Goal: Communication & Community: Answer question/provide support

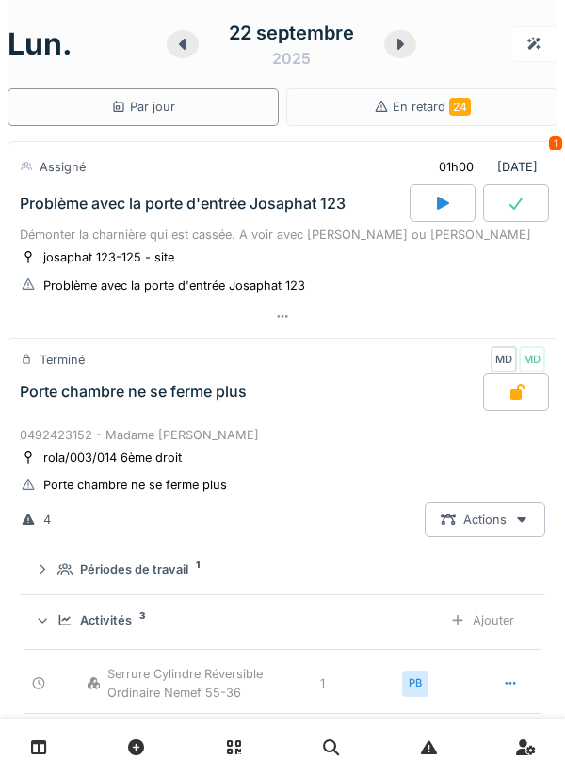
click at [439, 209] on icon at bounding box center [443, 203] width 12 height 13
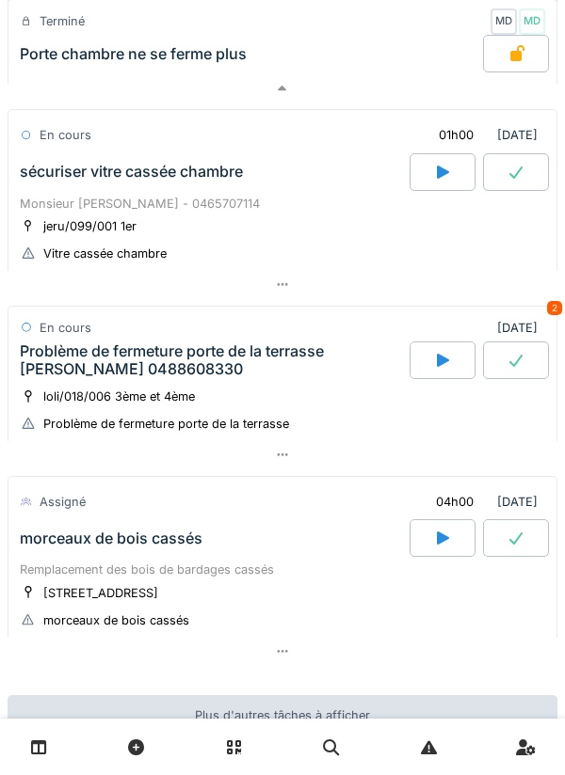
scroll to position [1720, 0]
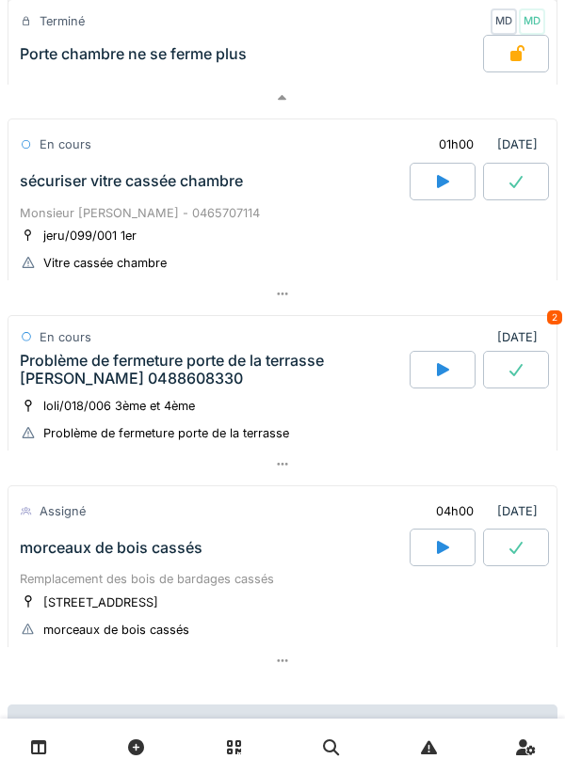
click at [315, 222] on div "Monsieur [PERSON_NAME] - 0465707114" at bounding box center [282, 213] width 525 height 18
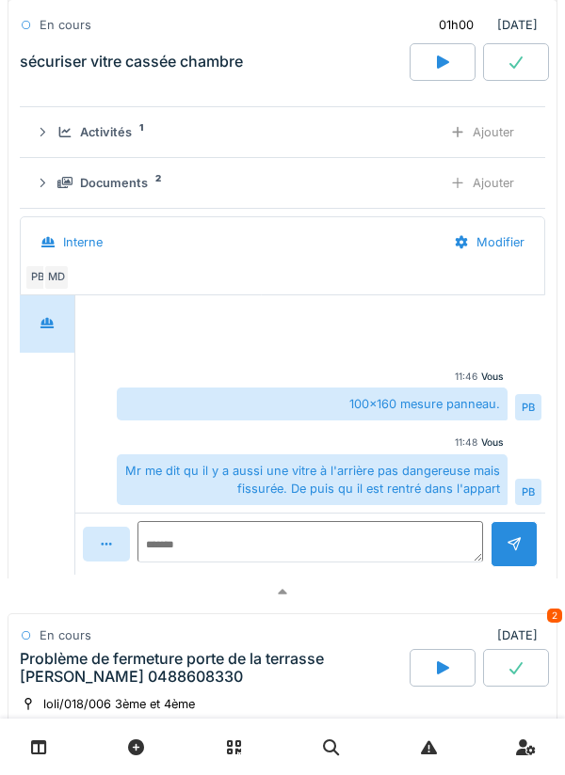
scroll to position [2000, 0]
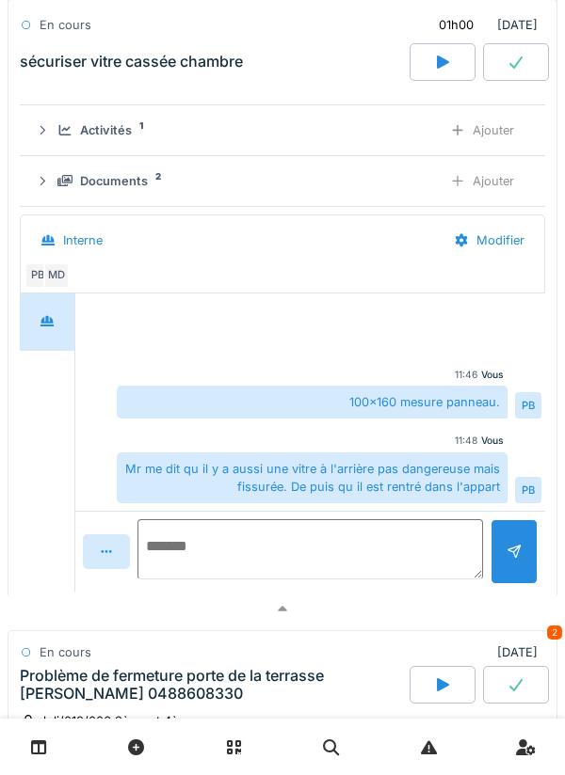
click at [295, 550] on textarea at bounding box center [309, 549] width 345 height 60
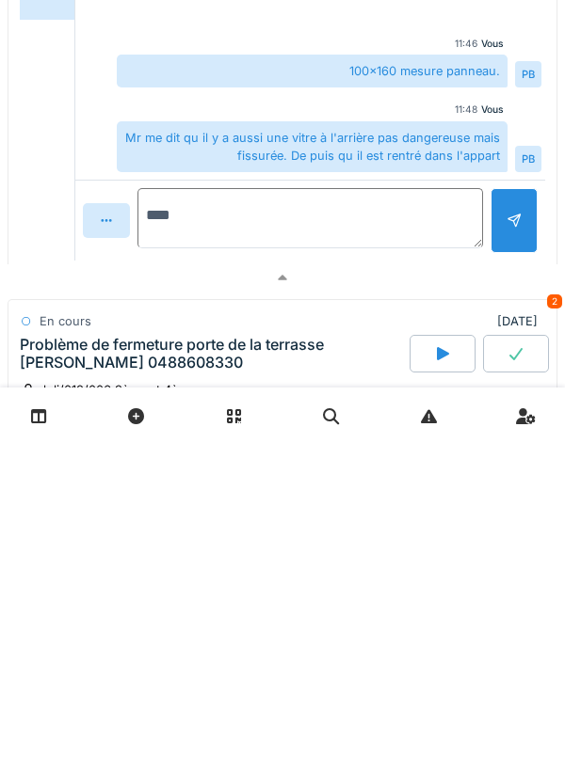
type textarea "*****"
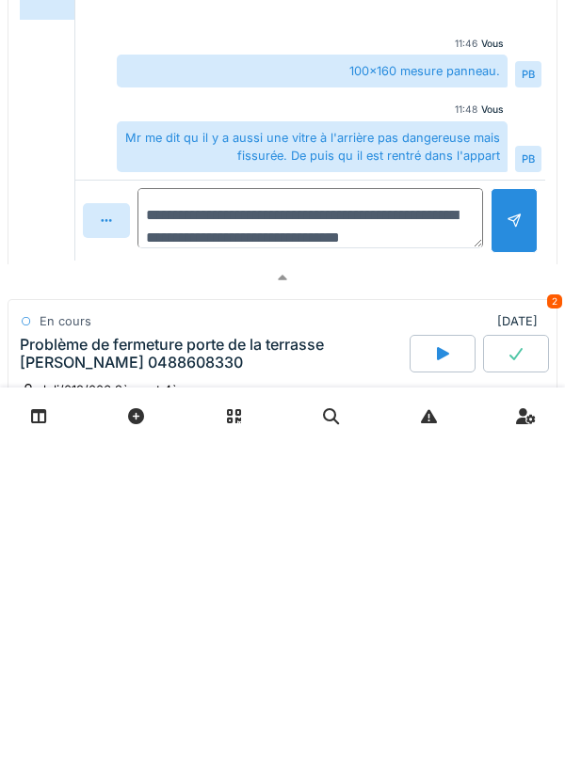
scroll to position [23, 0]
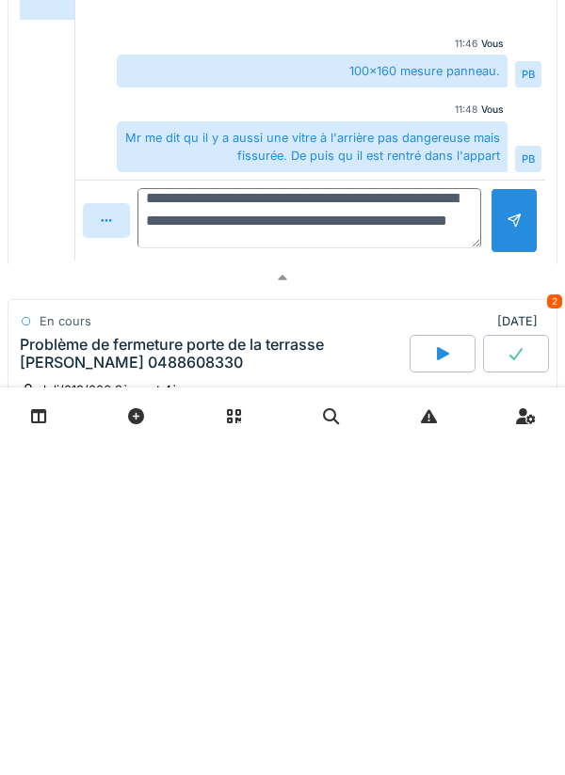
type textarea "**********"
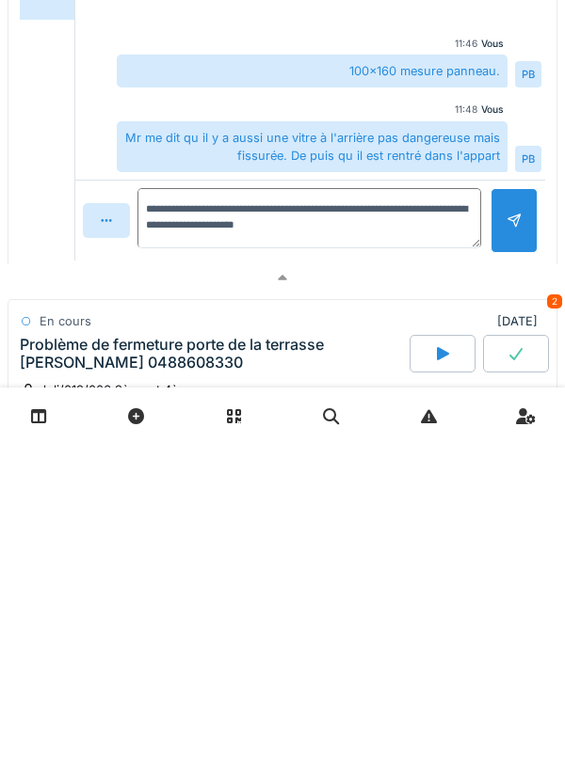
click at [497, 558] on div at bounding box center [513, 551] width 47 height 65
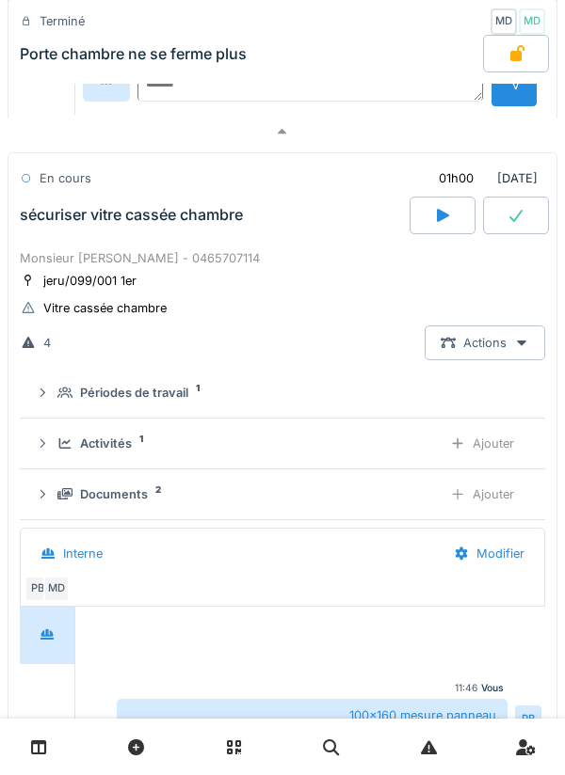
scroll to position [1685, 0]
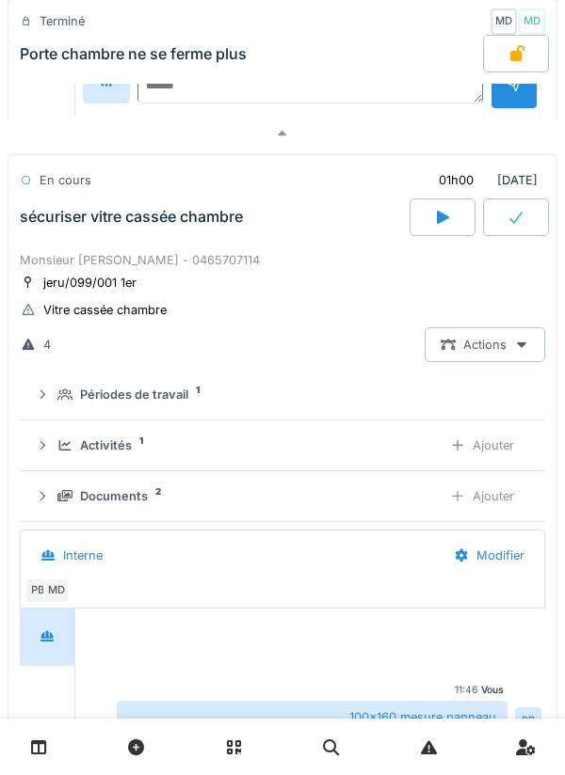
click at [510, 225] on icon at bounding box center [515, 217] width 19 height 15
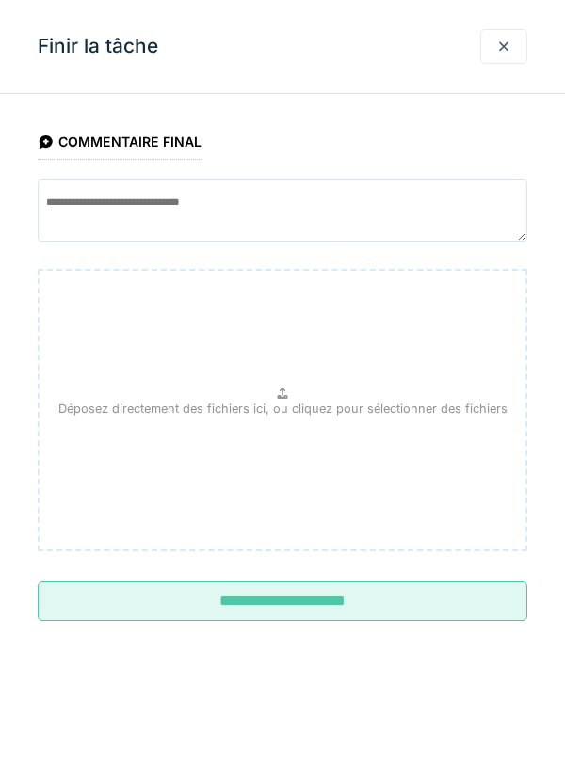
click at [337, 621] on input "**********" at bounding box center [282, 602] width 489 height 40
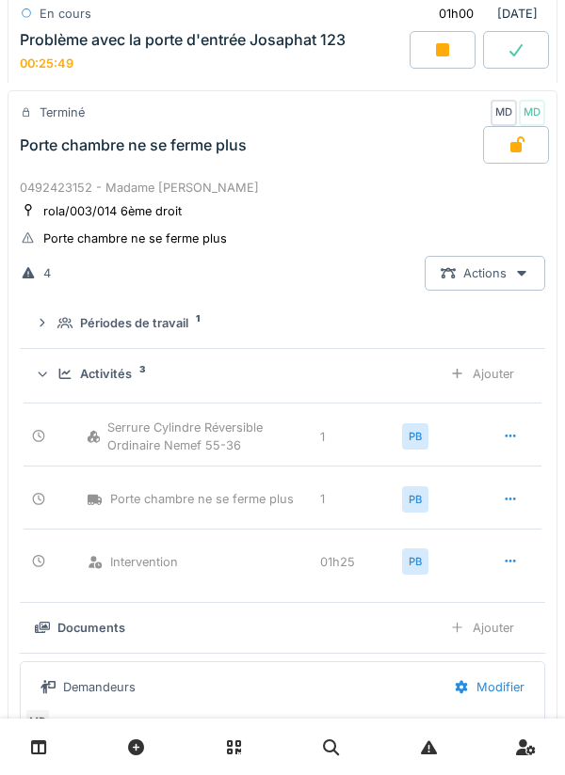
scroll to position [881, 0]
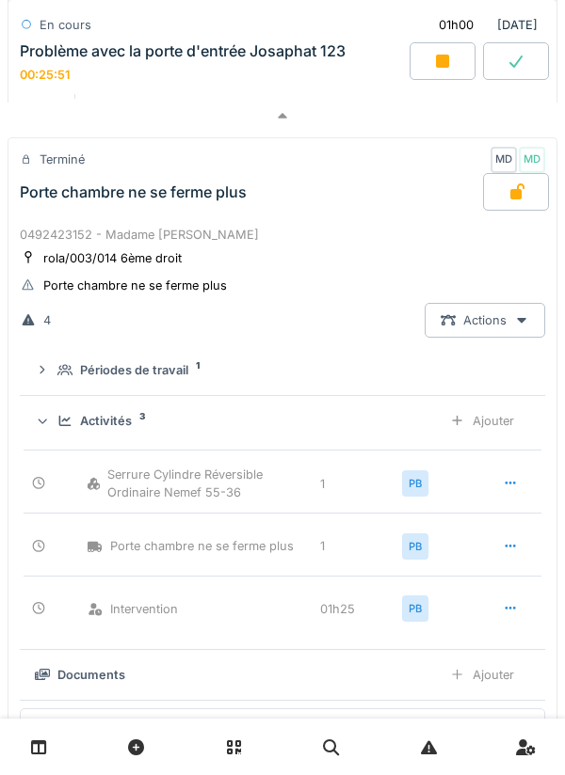
click at [370, 241] on div "0492423152 - Madame [PERSON_NAME]" at bounding box center [282, 235] width 525 height 18
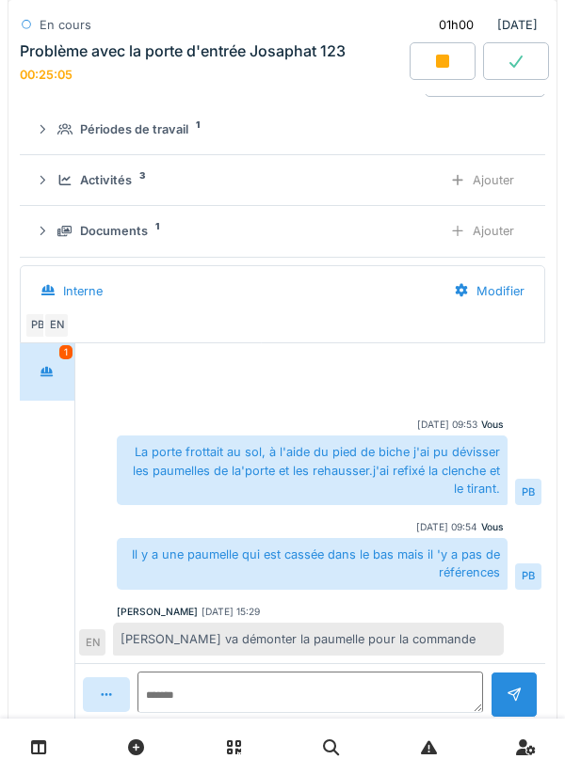
scroll to position [249, 0]
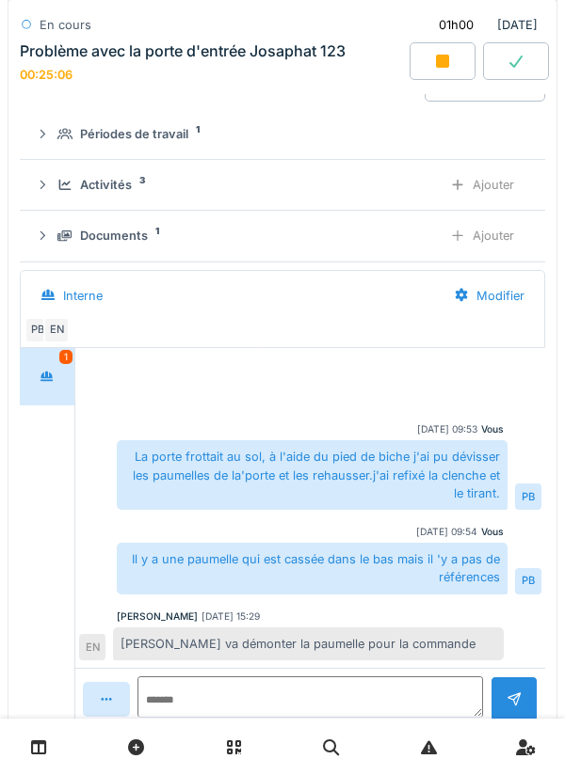
click at [491, 240] on div "Ajouter" at bounding box center [482, 235] width 96 height 35
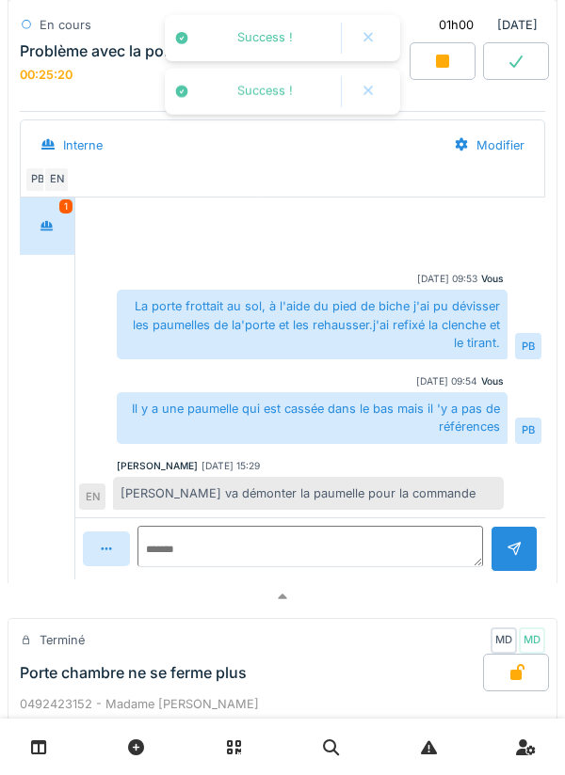
scroll to position [401, 0]
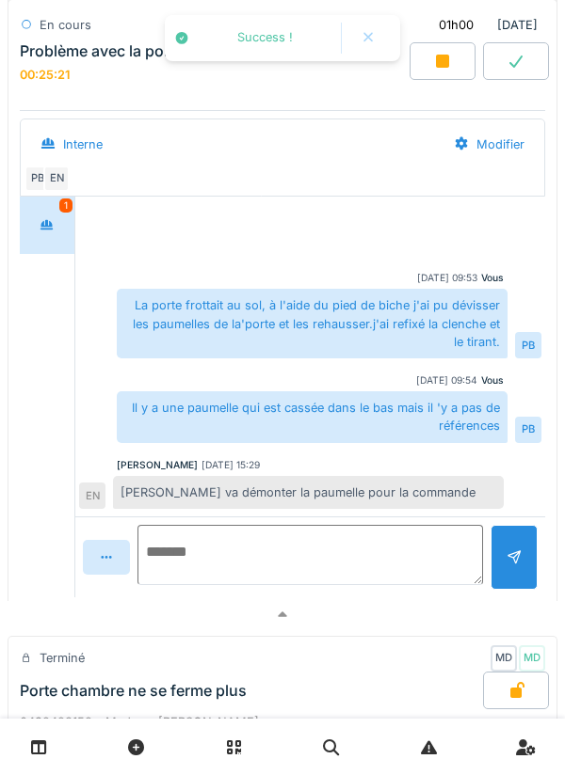
click at [275, 552] on textarea at bounding box center [309, 555] width 345 height 60
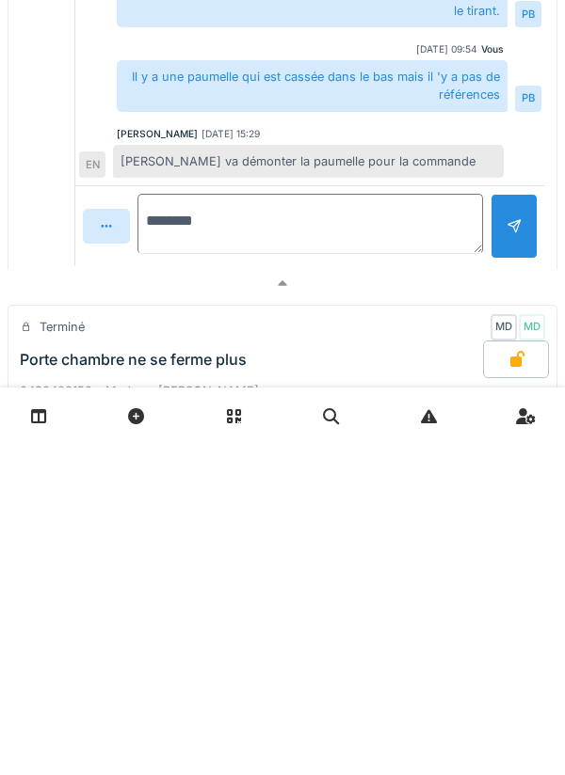
type textarea "*********"
type textarea "**********"
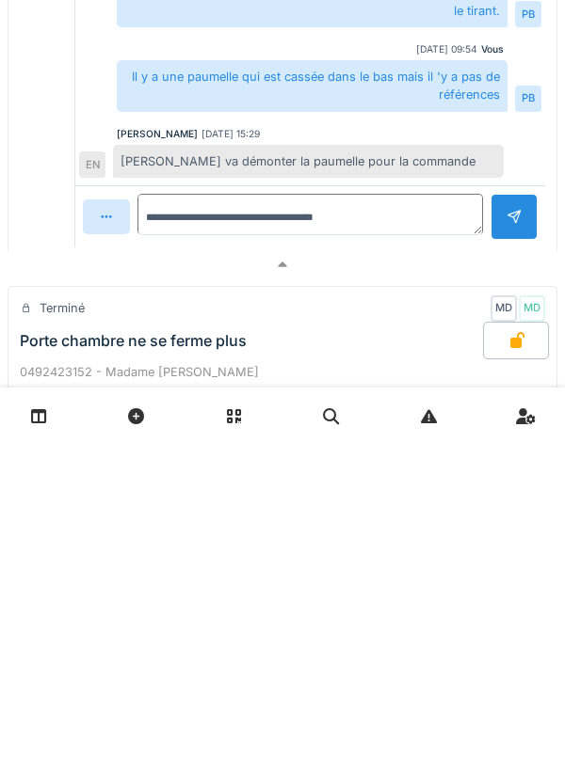
click at [506, 557] on div at bounding box center [513, 548] width 15 height 18
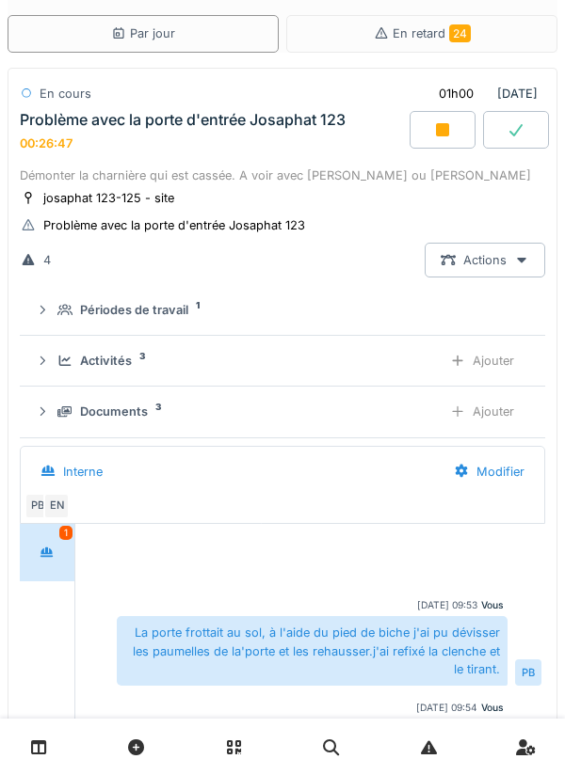
scroll to position [58, 0]
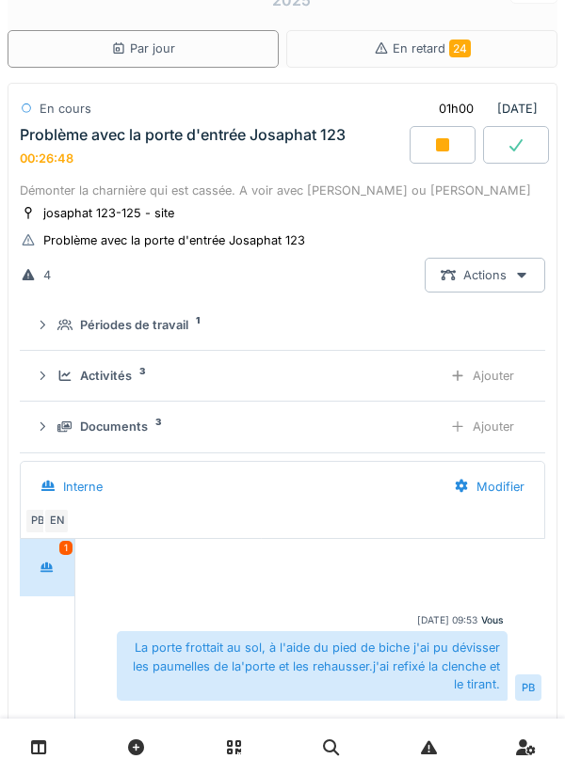
click at [452, 148] on div at bounding box center [442, 145] width 66 height 38
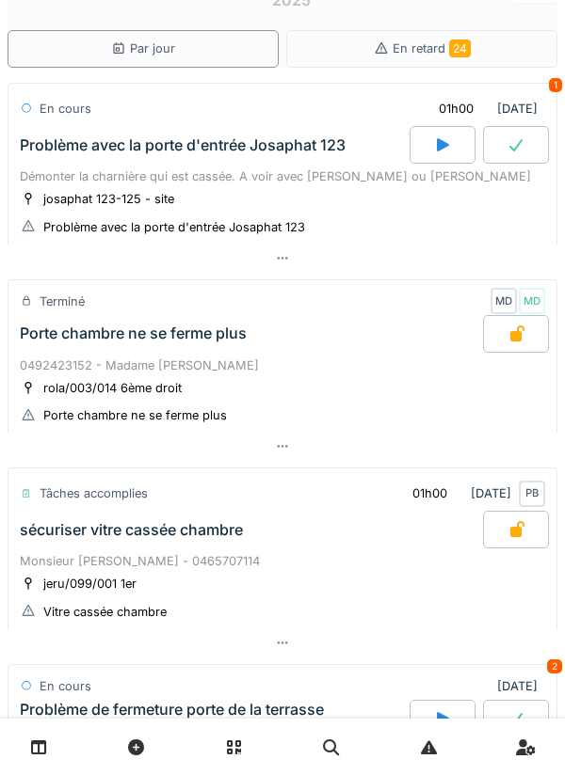
click at [530, 143] on div at bounding box center [516, 145] width 66 height 38
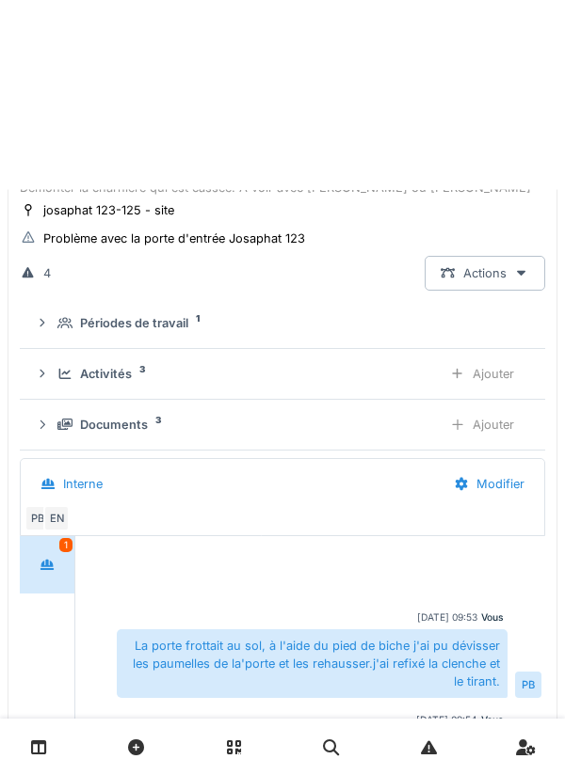
scroll to position [66, 0]
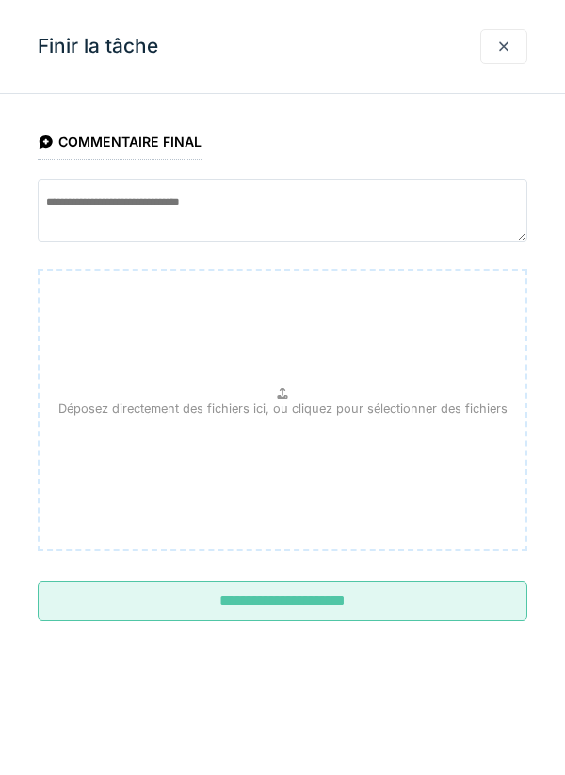
click at [229, 607] on input "**********" at bounding box center [282, 602] width 489 height 40
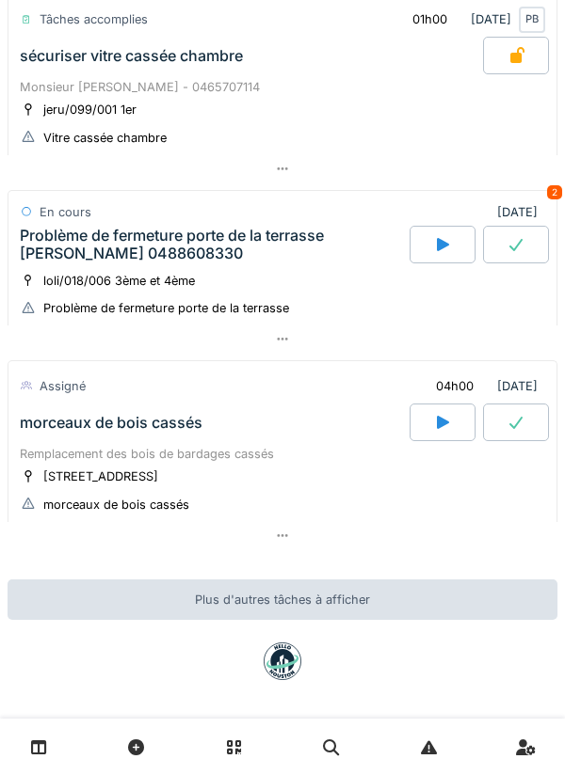
scroll to position [544, 0]
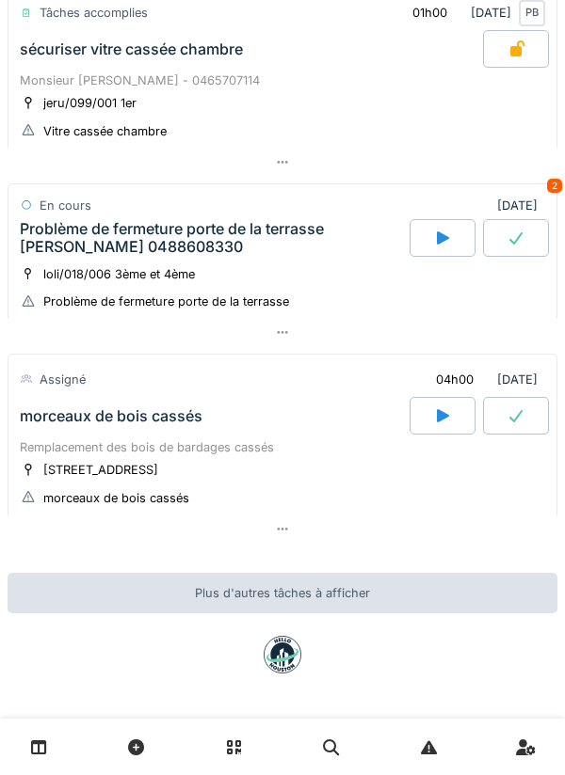
click at [336, 429] on div "morceaux de bois cassés" at bounding box center [212, 416] width 393 height 38
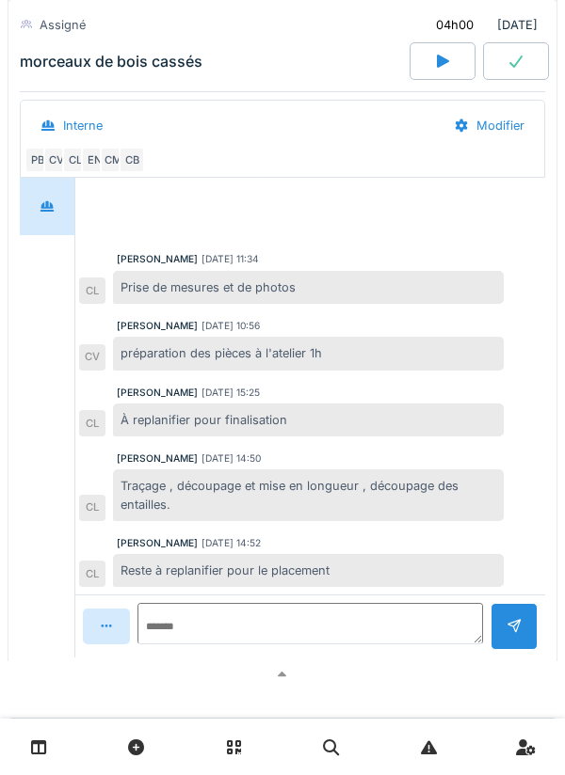
scroll to position [1321, 0]
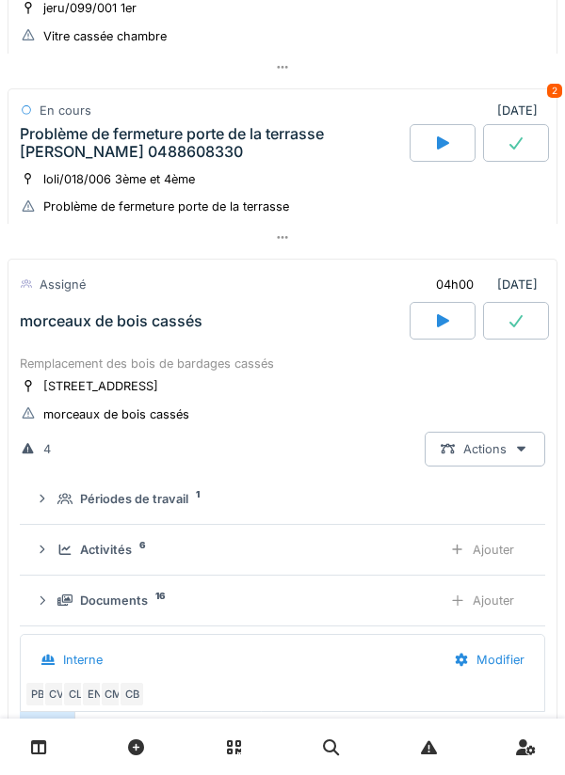
click at [450, 325] on icon at bounding box center [442, 320] width 19 height 15
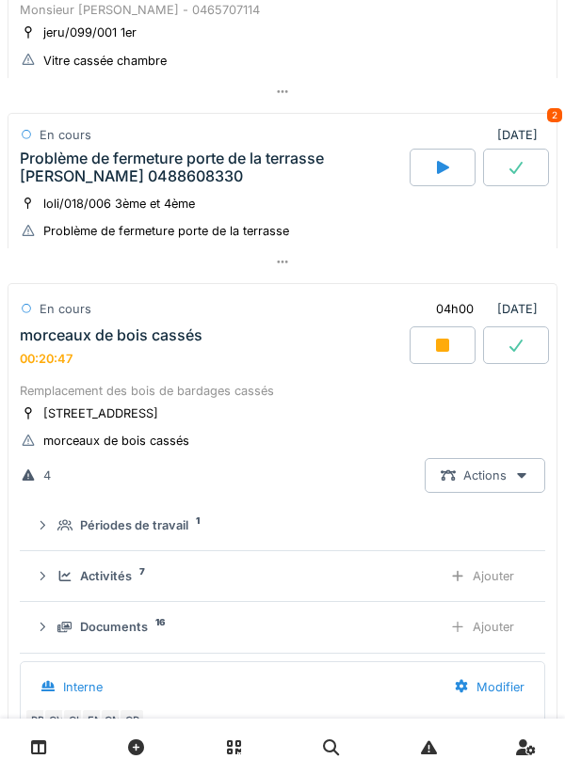
scroll to position [645, 0]
